Goal: Task Accomplishment & Management: Manage account settings

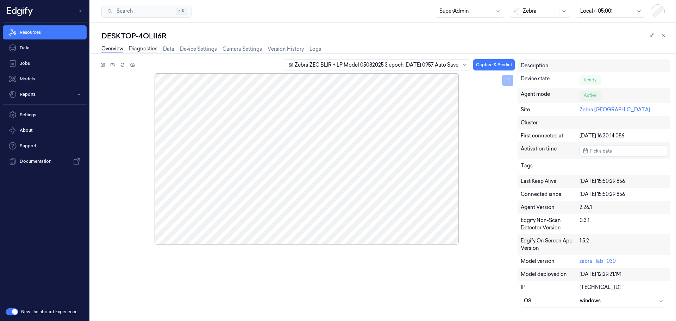
click at [139, 49] on link "Diagnostics" at bounding box center [143, 49] width 29 height 8
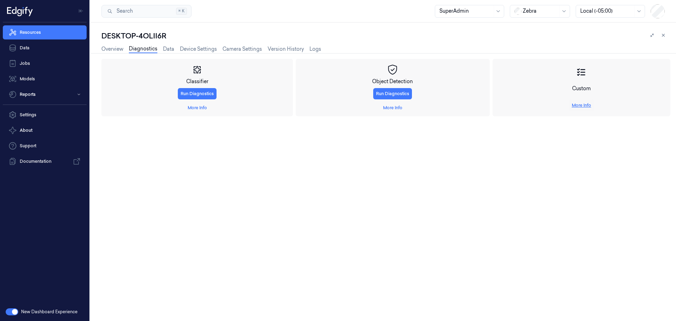
click at [576, 106] on link "More Info" at bounding box center [581, 105] width 19 height 6
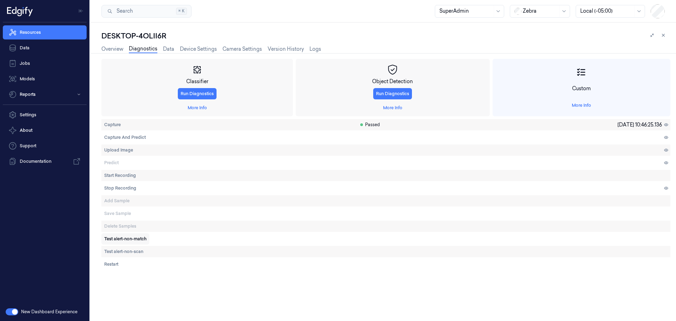
click at [116, 238] on span "Test alert-non-match" at bounding box center [125, 239] width 42 height 6
click at [123, 253] on span "Test alert-non-scan" at bounding box center [123, 251] width 39 height 6
click at [136, 240] on span "Test alert-non-match" at bounding box center [125, 239] width 42 height 6
click at [125, 240] on span "Test alert-non-match" at bounding box center [125, 239] width 42 height 6
click at [126, 250] on span "Test alert-non-scan" at bounding box center [123, 251] width 39 height 6
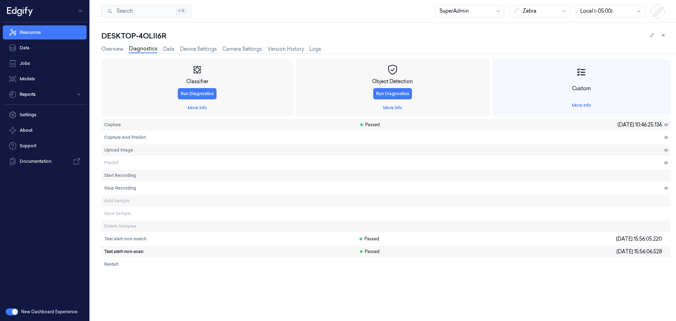
click at [132, 252] on span "Test alert-non-scan" at bounding box center [123, 251] width 39 height 6
click at [127, 240] on span "Test alert-non-match" at bounding box center [125, 239] width 42 height 6
click at [128, 239] on span "Test alert-non-match" at bounding box center [125, 239] width 42 height 6
click at [119, 236] on span "Test alert-non-match" at bounding box center [125, 239] width 42 height 6
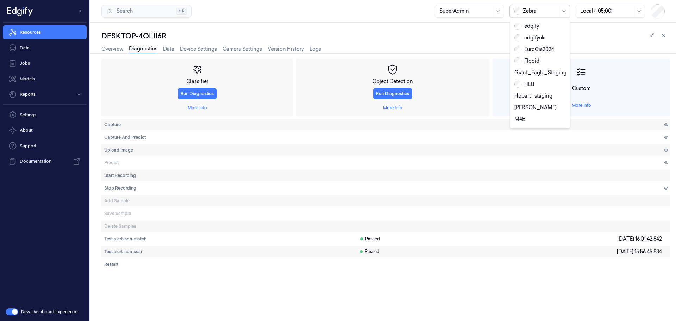
scroll to position [131, 0]
click at [527, 81] on div "HEB" at bounding box center [525, 84] width 20 height 7
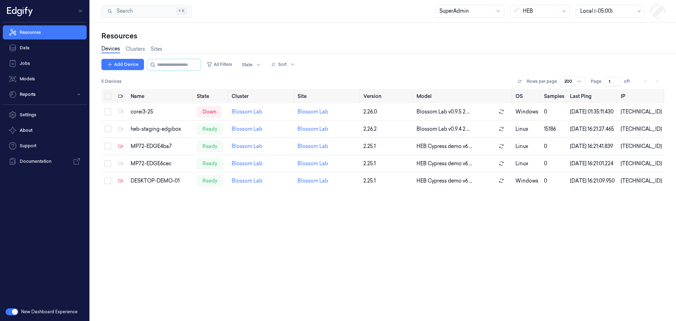
click at [26, 52] on link "Data" at bounding box center [45, 48] width 84 height 14
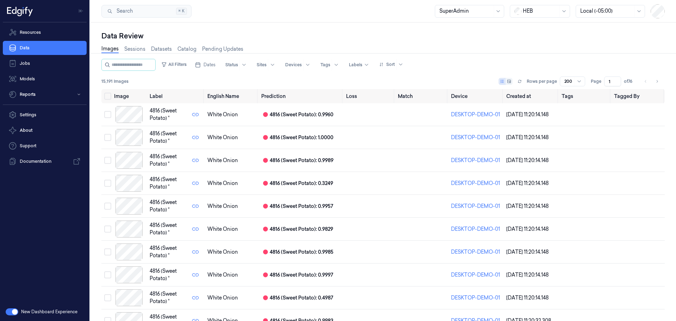
click at [509, 82] on icon at bounding box center [509, 81] width 4 height 4
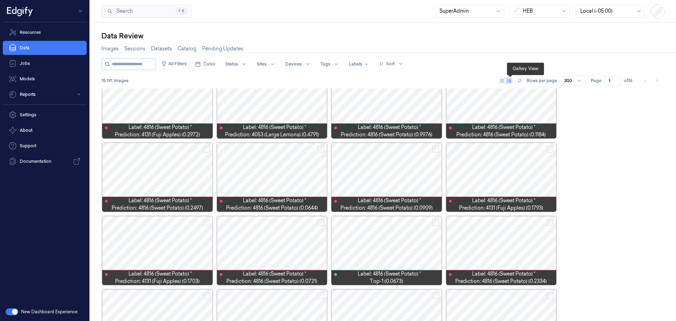
scroll to position [614, 0]
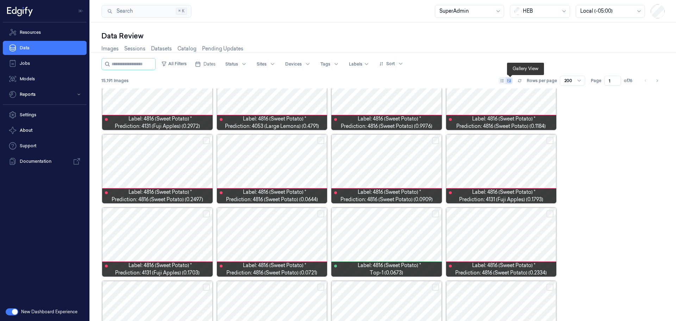
click at [390, 236] on div at bounding box center [386, 241] width 111 height 69
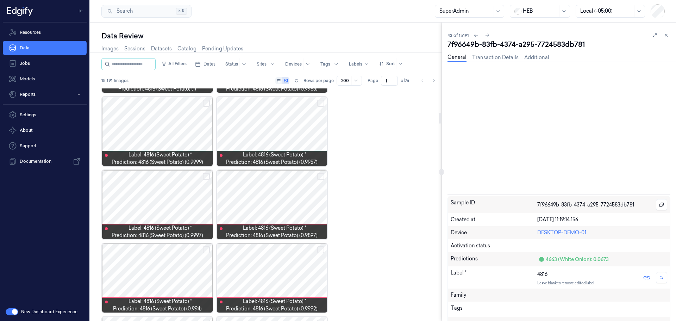
scroll to position [725, 0]
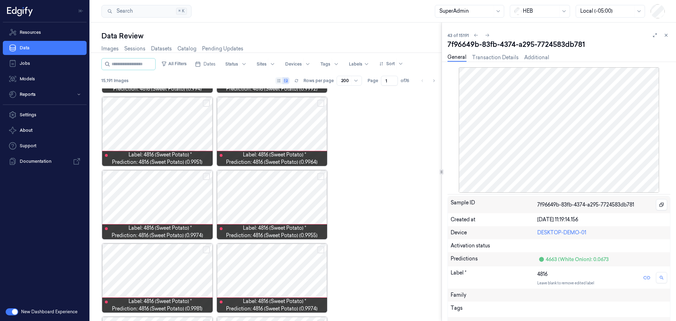
click at [666, 36] on icon at bounding box center [666, 35] width 2 height 2
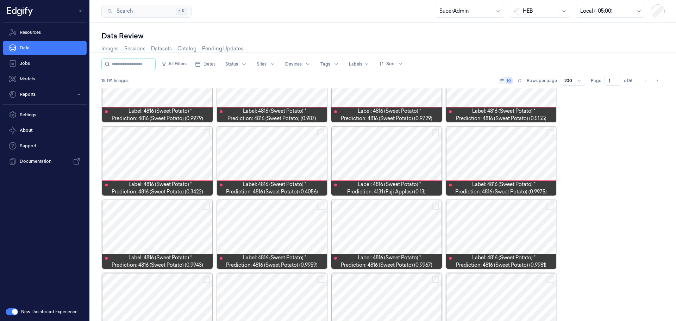
scroll to position [1005, 0]
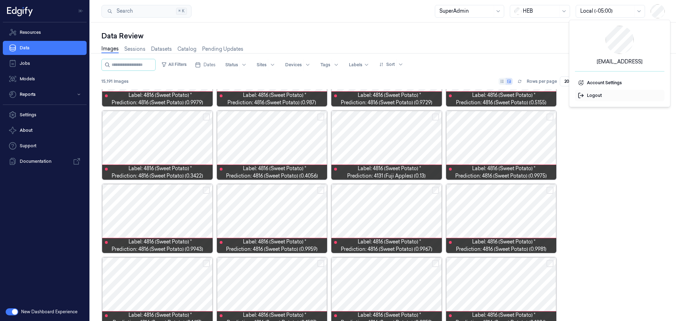
click at [592, 96] on span "Logout" at bounding box center [620, 95] width 84 height 6
